Goal: Task Accomplishment & Management: Use online tool/utility

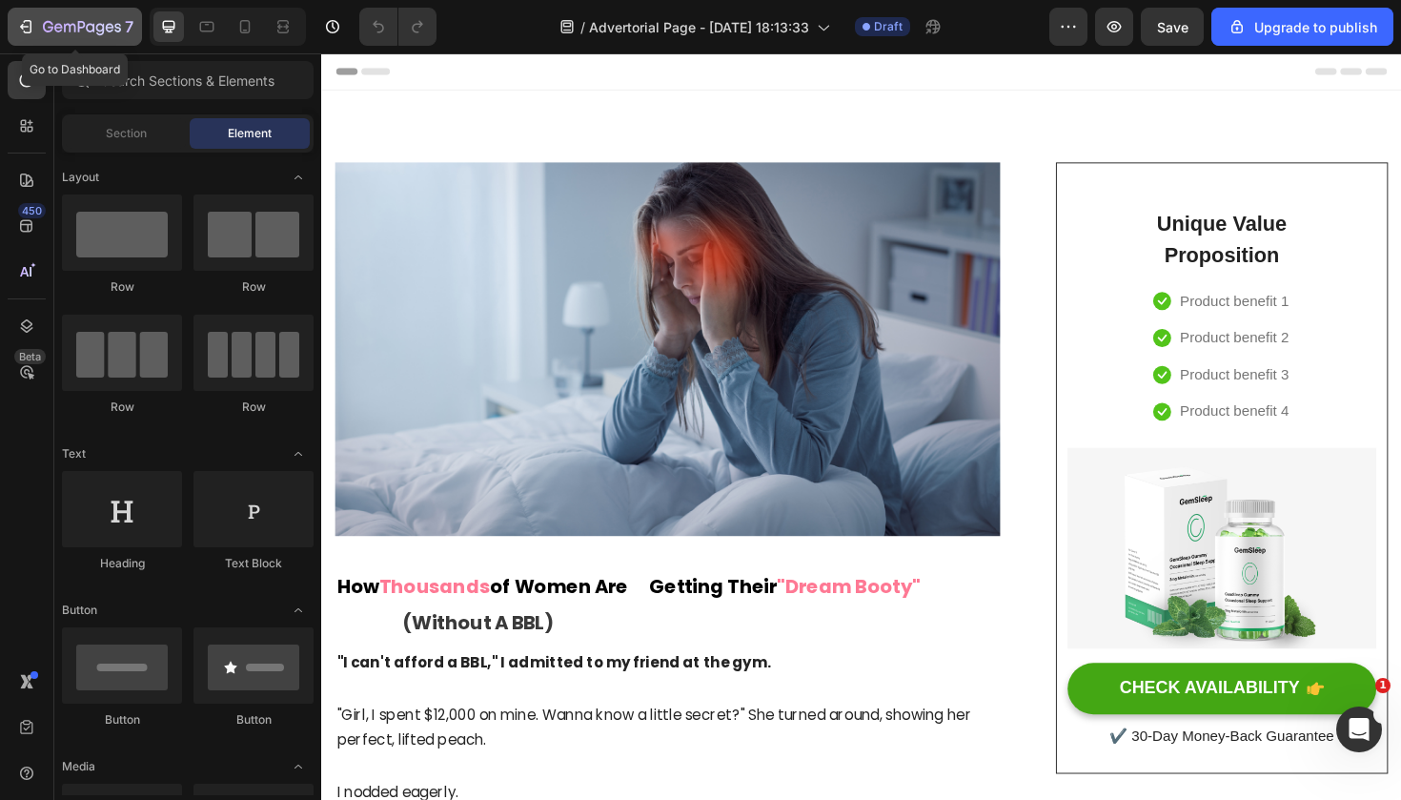
click at [19, 29] on icon "button" at bounding box center [25, 26] width 19 height 19
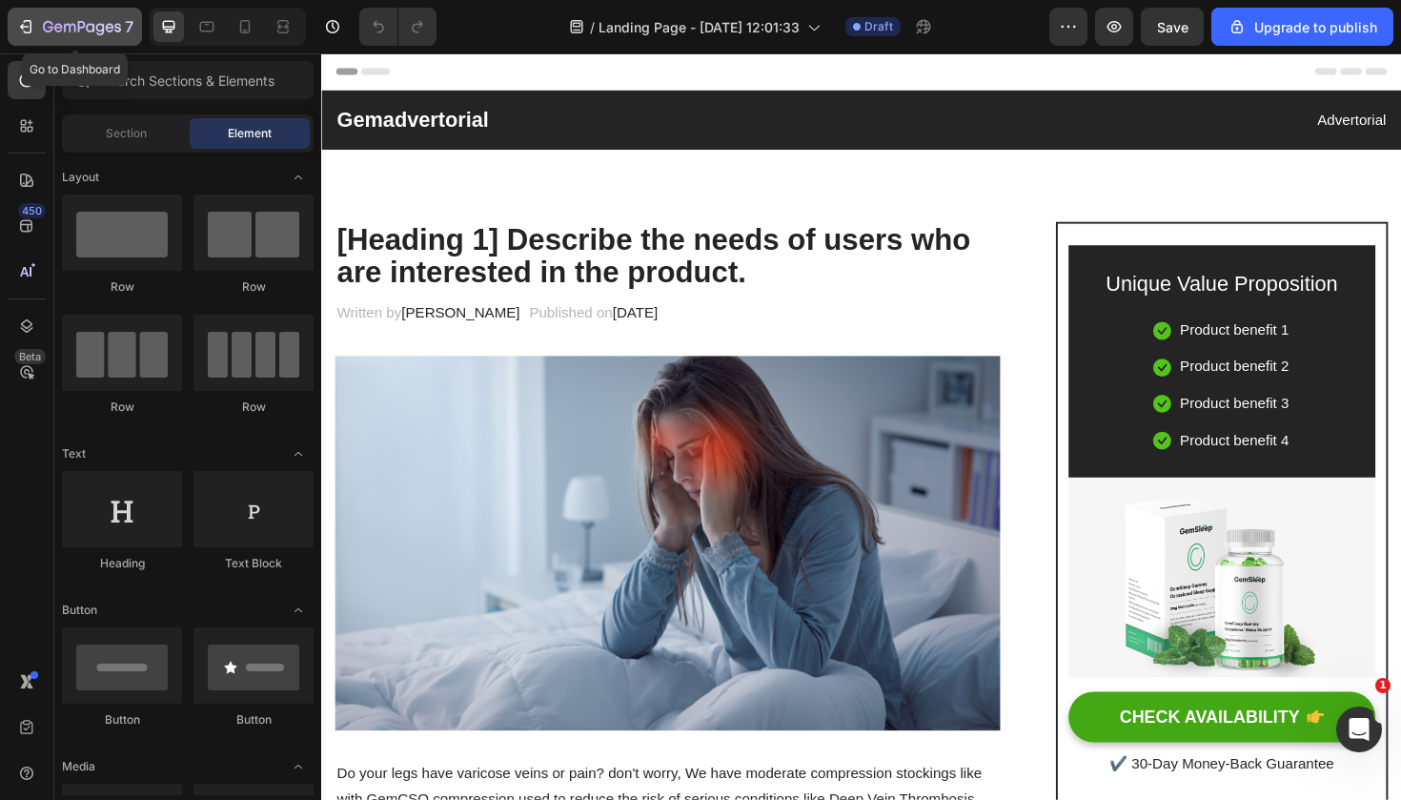
click at [22, 15] on div "7" at bounding box center [74, 26] width 117 height 23
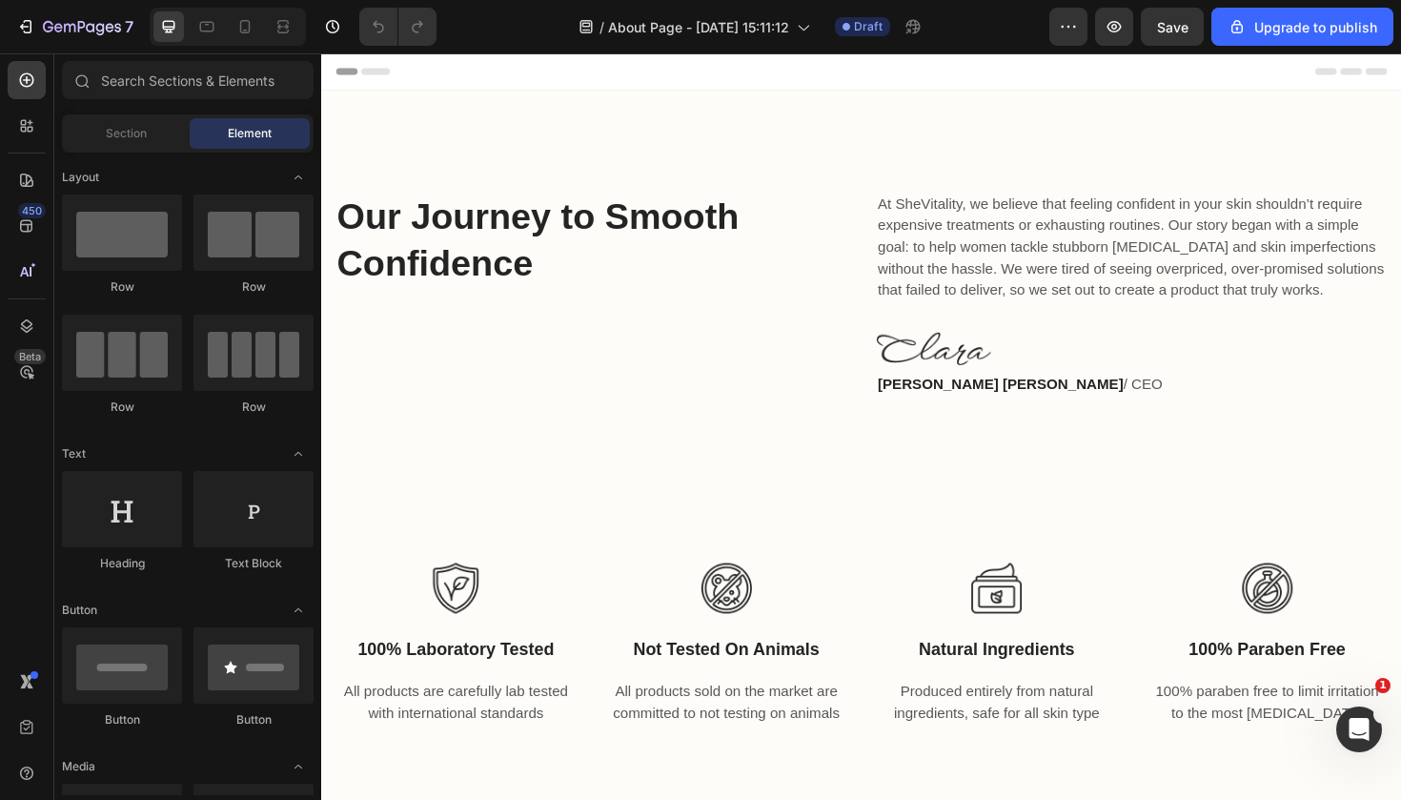
click at [1070, 32] on icon "button" at bounding box center [1068, 26] width 19 height 19
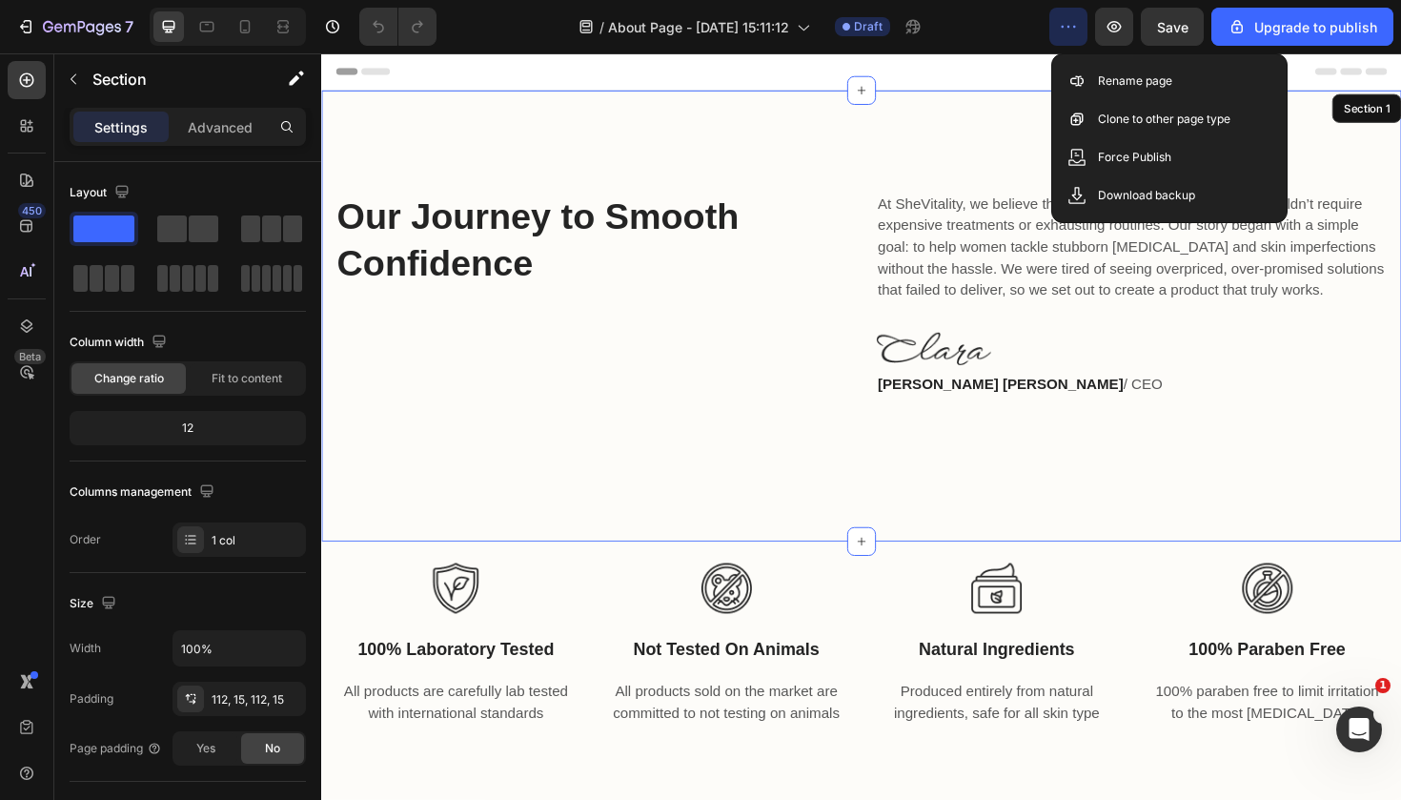
click at [754, 179] on div "Our Journey to Smooth Confidence Heading At SheVitality, we believe that feelin…" at bounding box center [893, 331] width 1144 height 478
click at [479, 65] on div "Header" at bounding box center [892, 72] width 1113 height 38
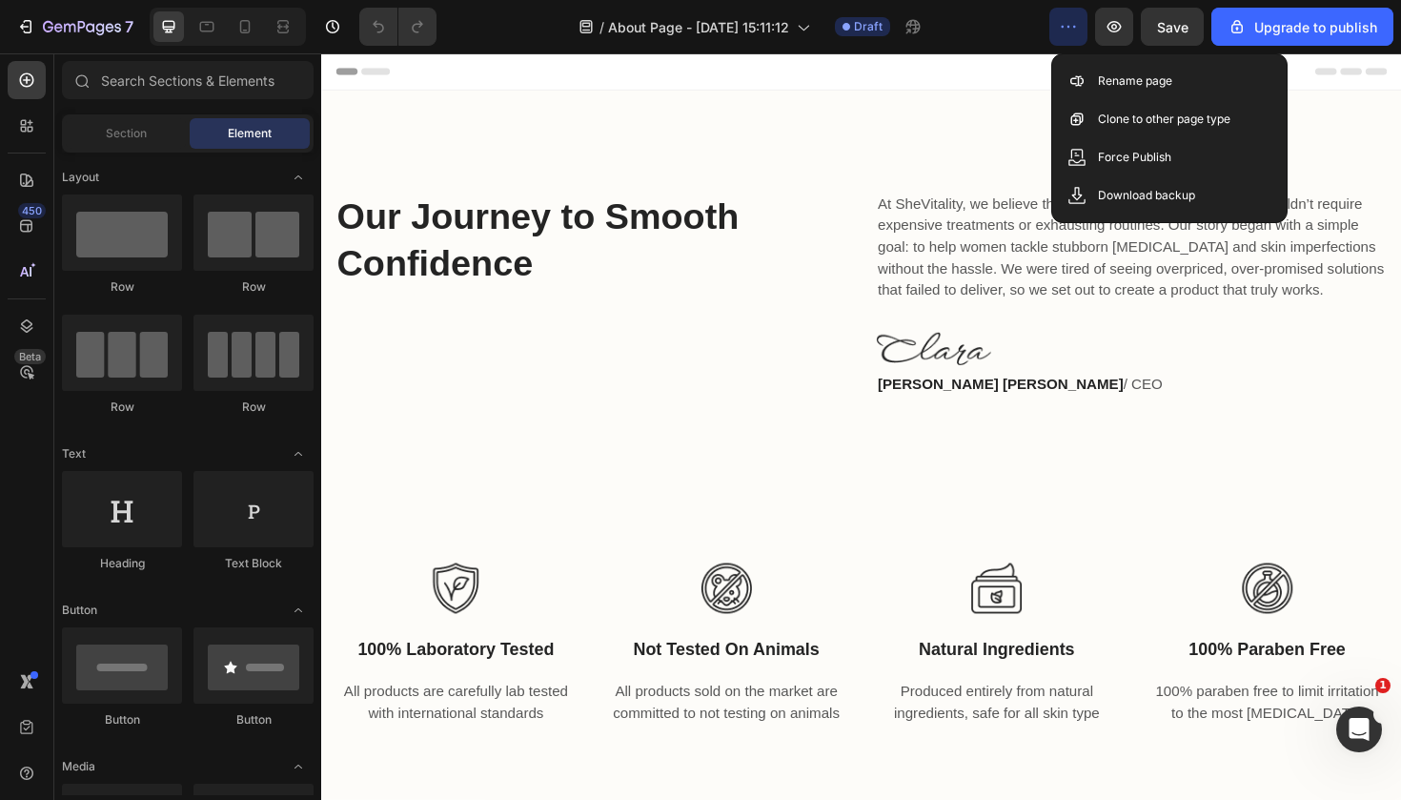
click at [1061, 30] on icon "button" at bounding box center [1068, 26] width 19 height 19
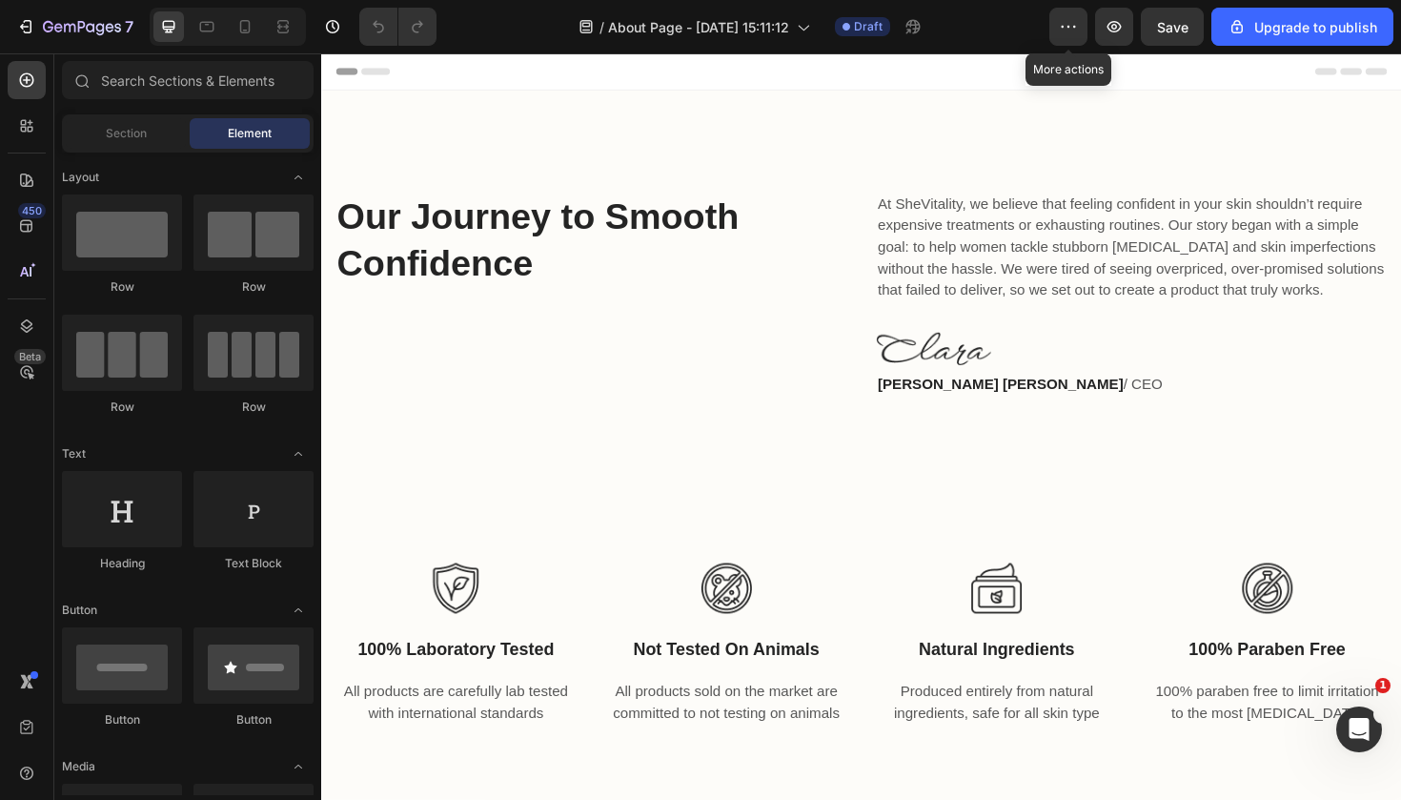
click at [24, 31] on icon "button" at bounding box center [28, 26] width 9 height 13
